Goal: Information Seeking & Learning: Learn about a topic

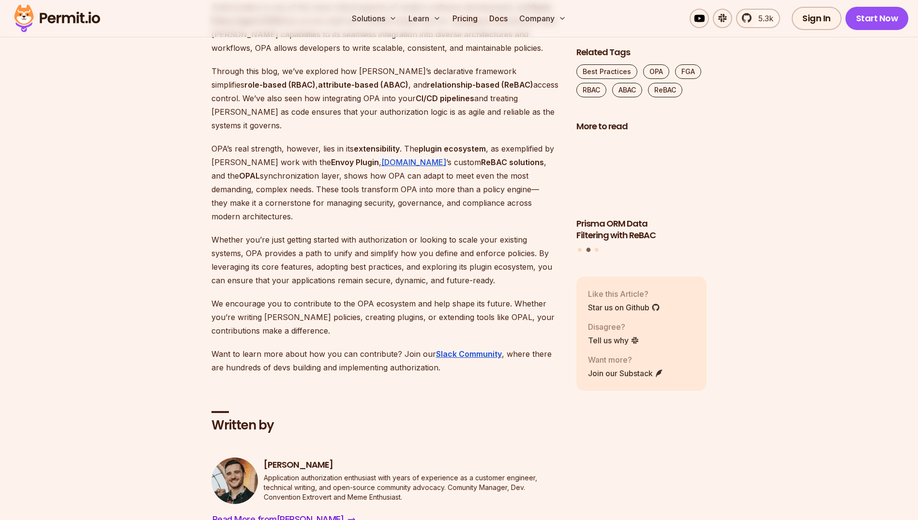
scroll to position [4888, 0]
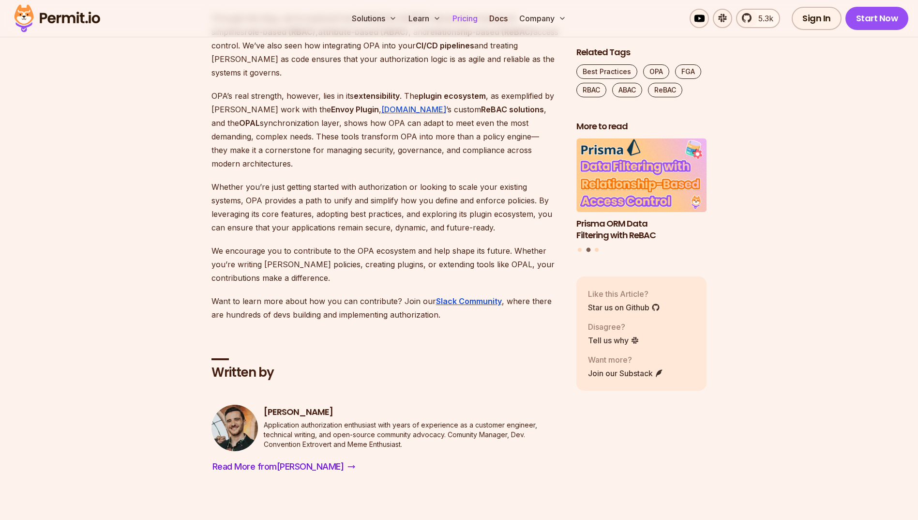
click at [466, 26] on link "Pricing" at bounding box center [465, 18] width 33 height 19
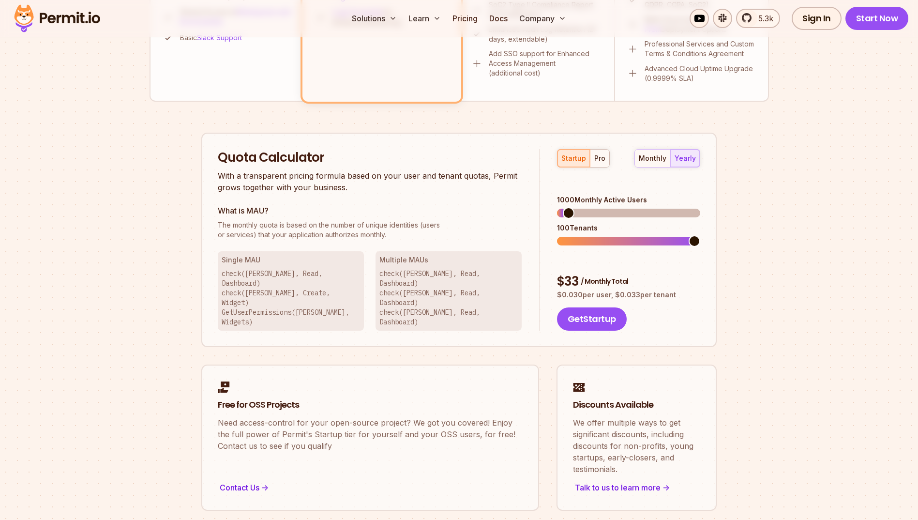
scroll to position [532, 0]
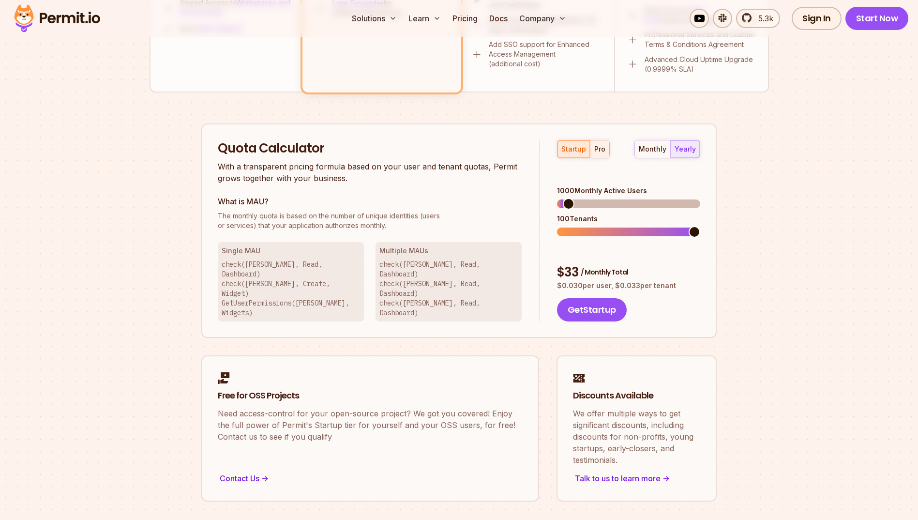
click at [605, 144] on button "pro" at bounding box center [599, 148] width 19 height 17
click at [557, 198] on span at bounding box center [563, 204] width 12 height 12
click at [557, 226] on span at bounding box center [563, 232] width 12 height 12
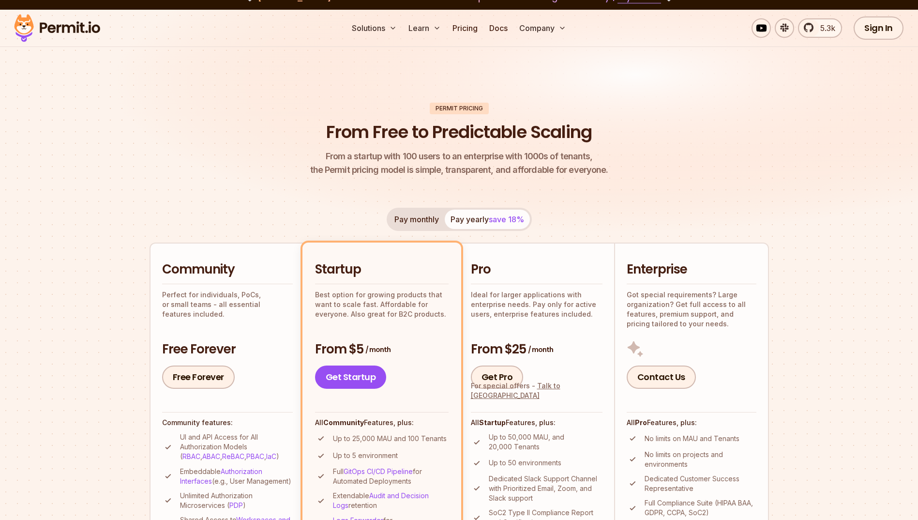
scroll to position [0, 0]
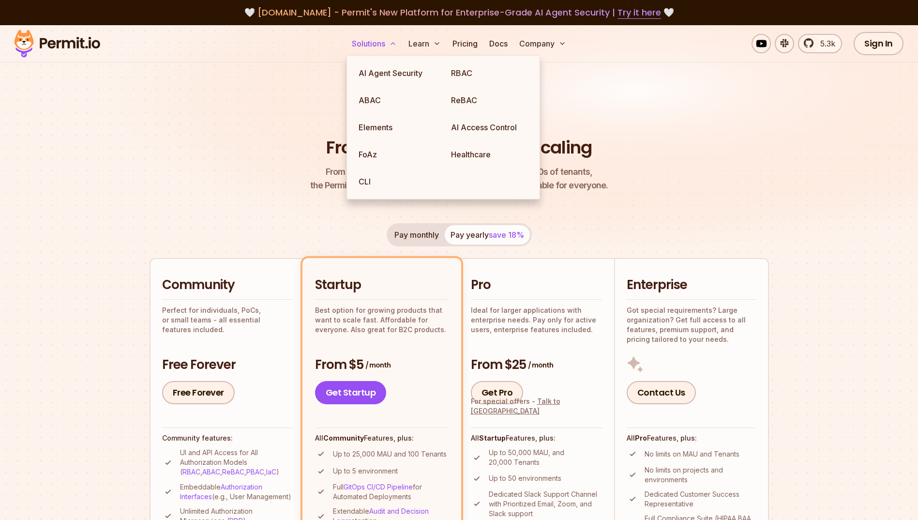
click at [368, 45] on button "Solutions" at bounding box center [374, 43] width 53 height 19
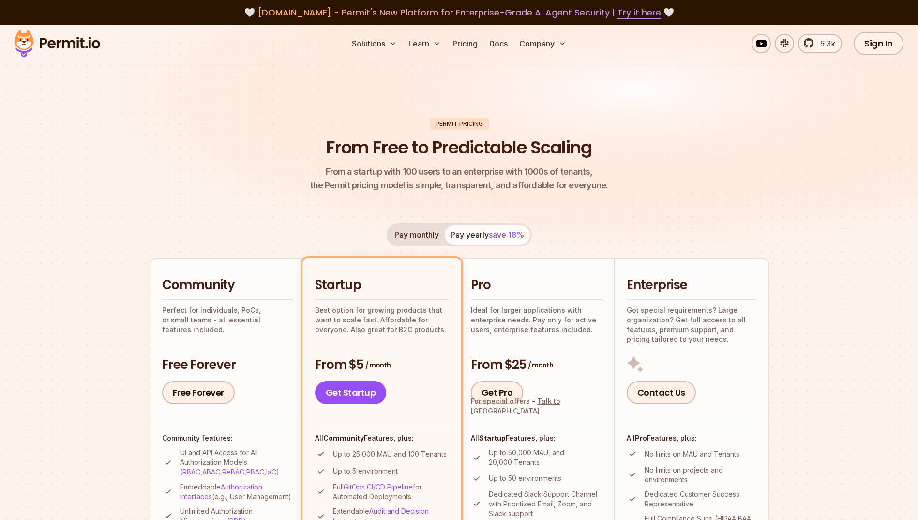
click at [46, 55] on img at bounding box center [57, 43] width 95 height 33
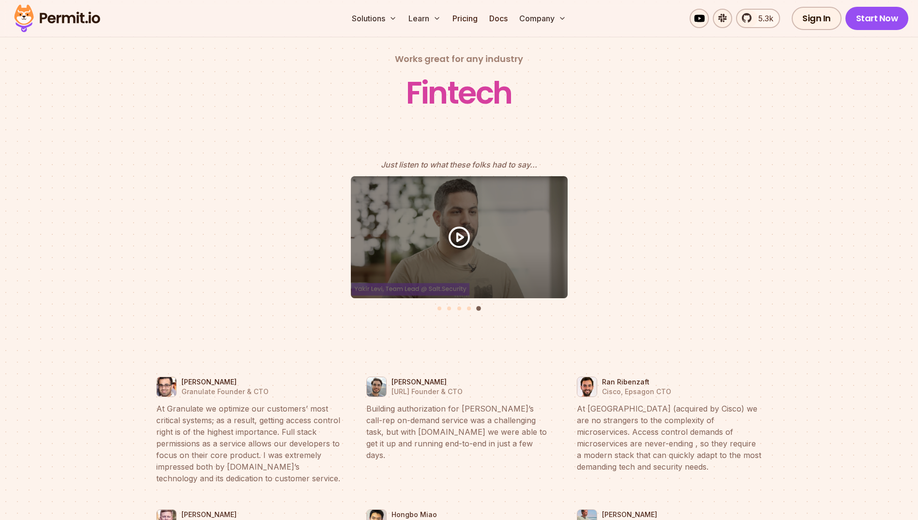
scroll to position [3968, 0]
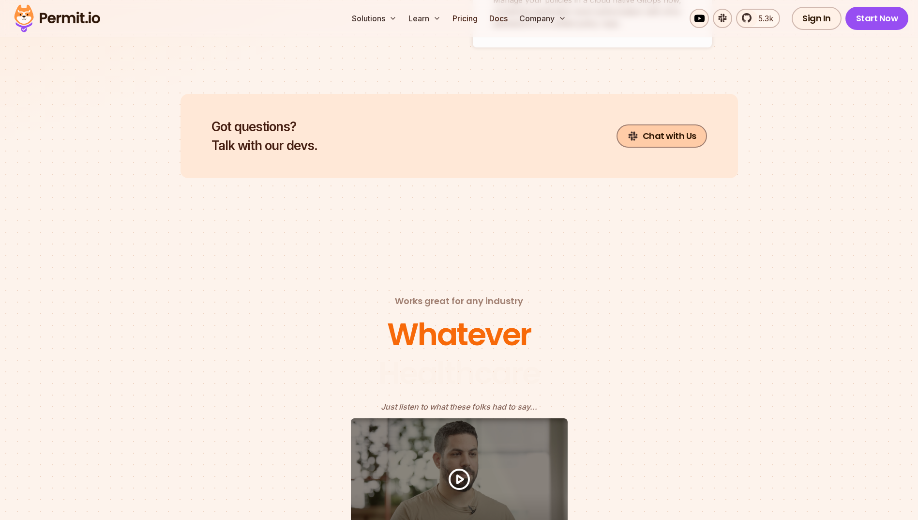
click at [663, 127] on link "Chat with Us" at bounding box center [662, 135] width 90 height 23
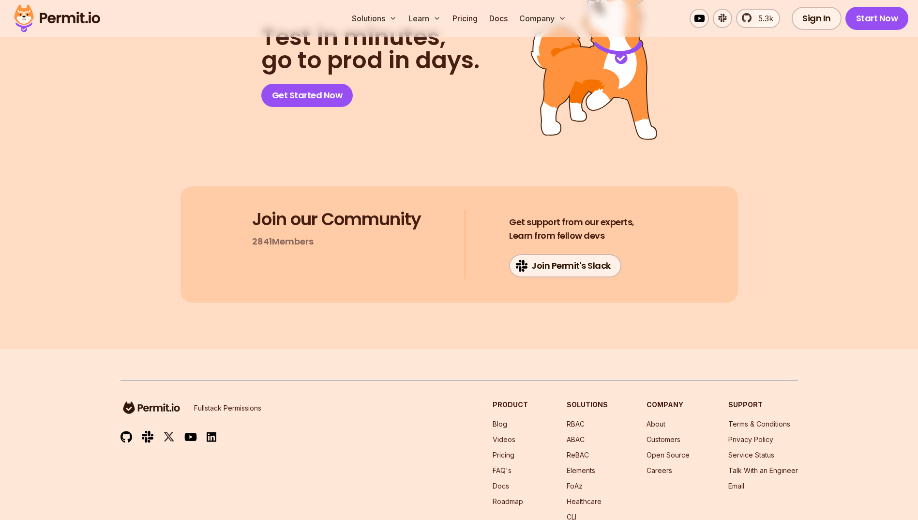
scroll to position [5105, 0]
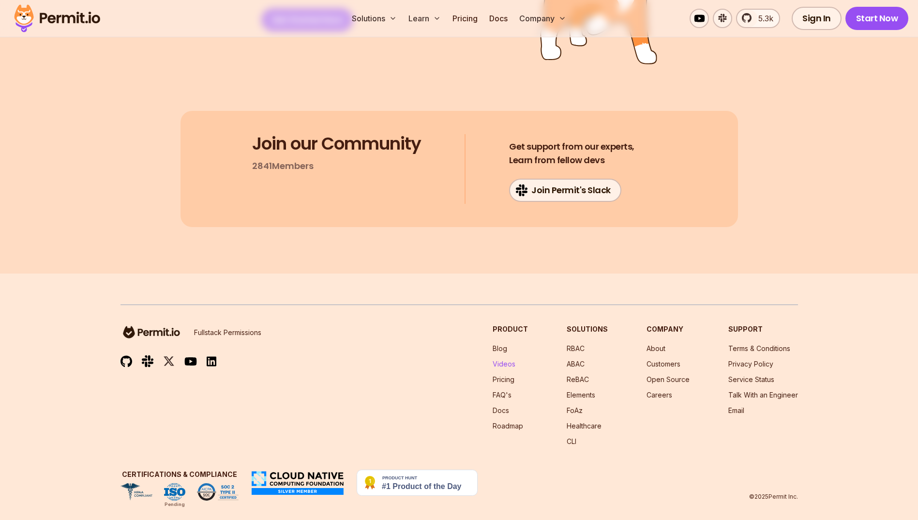
click at [505, 360] on link "Videos" at bounding box center [504, 364] width 23 height 8
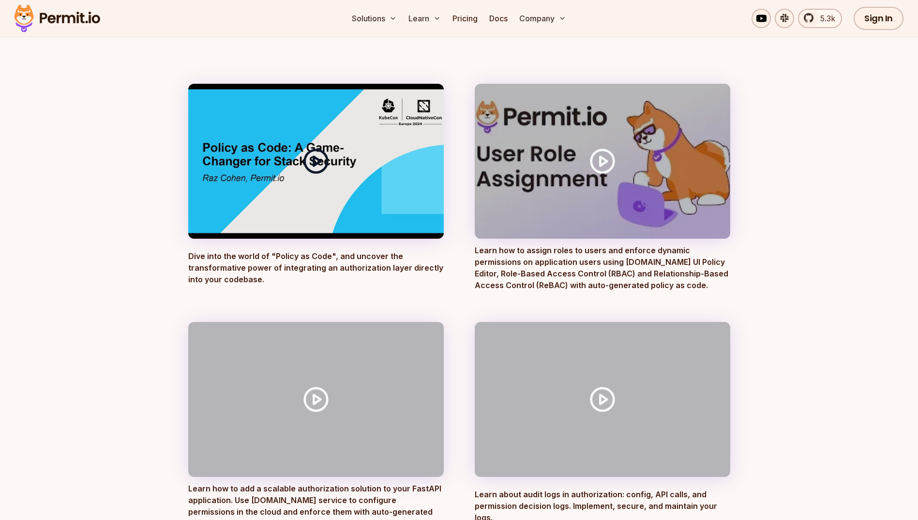
scroll to position [145, 0]
